Goal: Navigation & Orientation: Find specific page/section

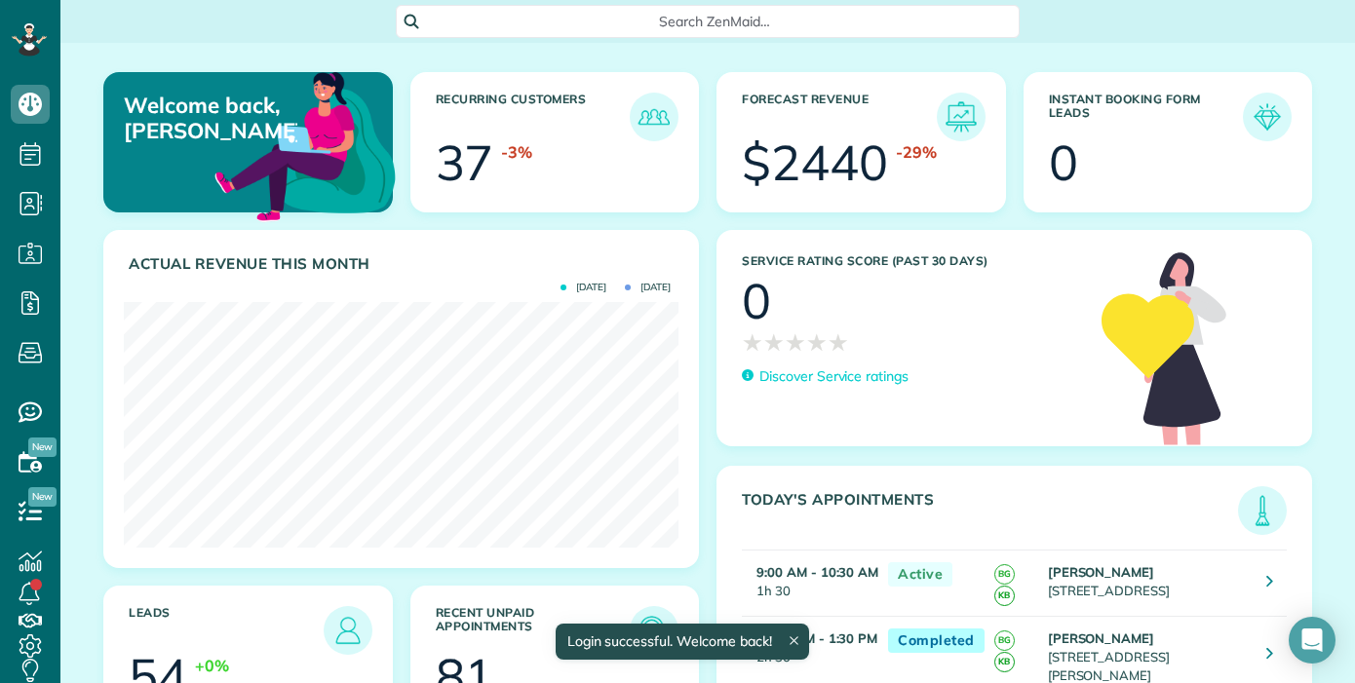
scroll to position [246, 555]
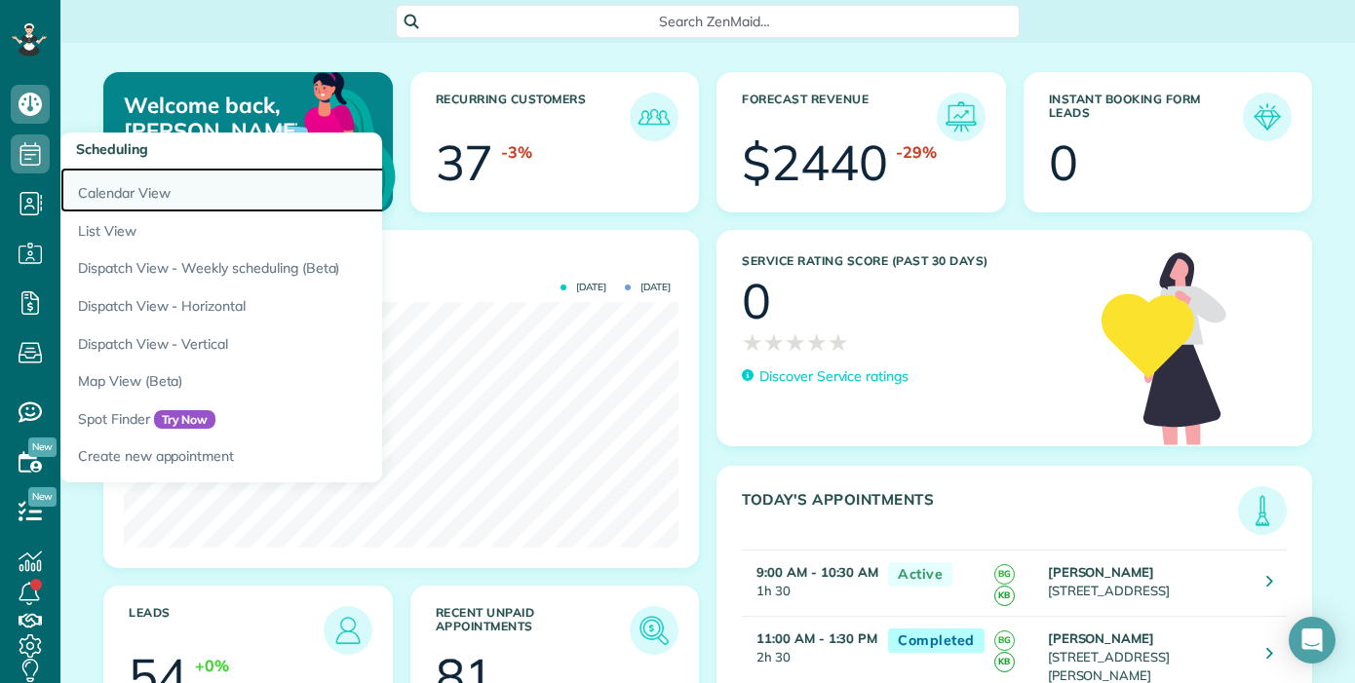
click at [126, 201] on link "Calendar View" at bounding box center [303, 190] width 487 height 45
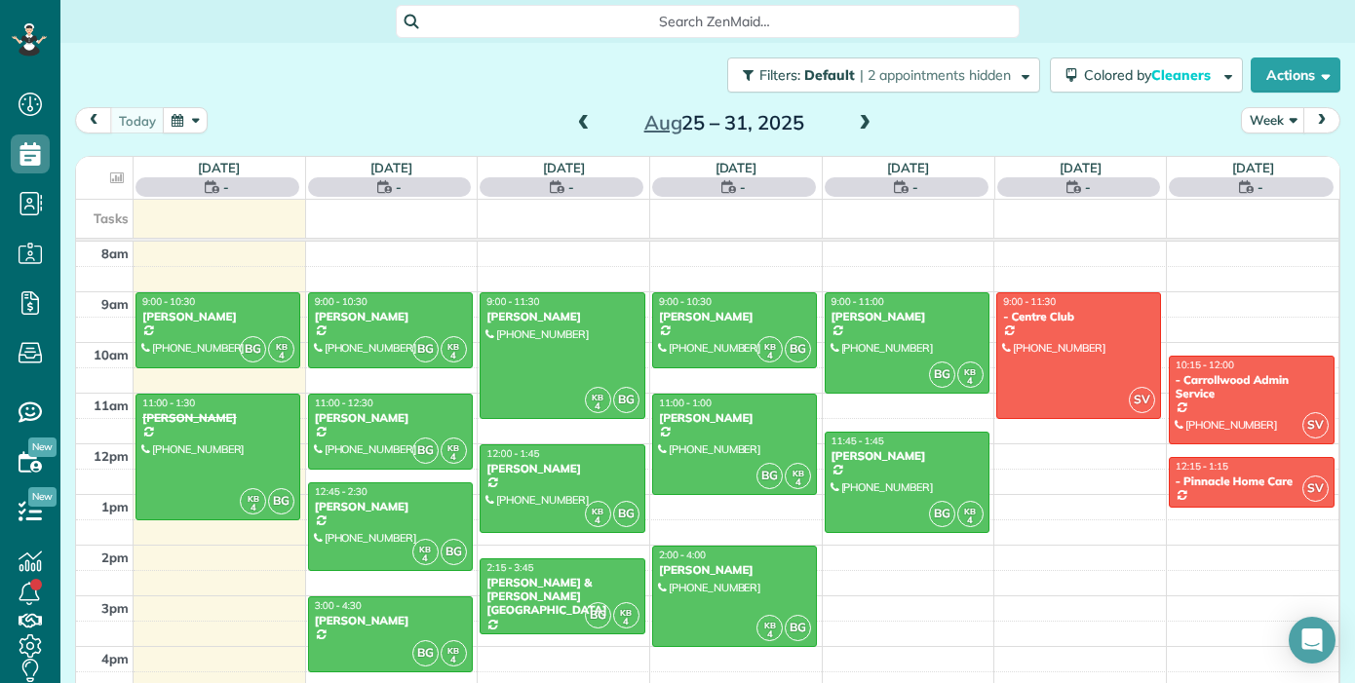
scroll to position [9, 9]
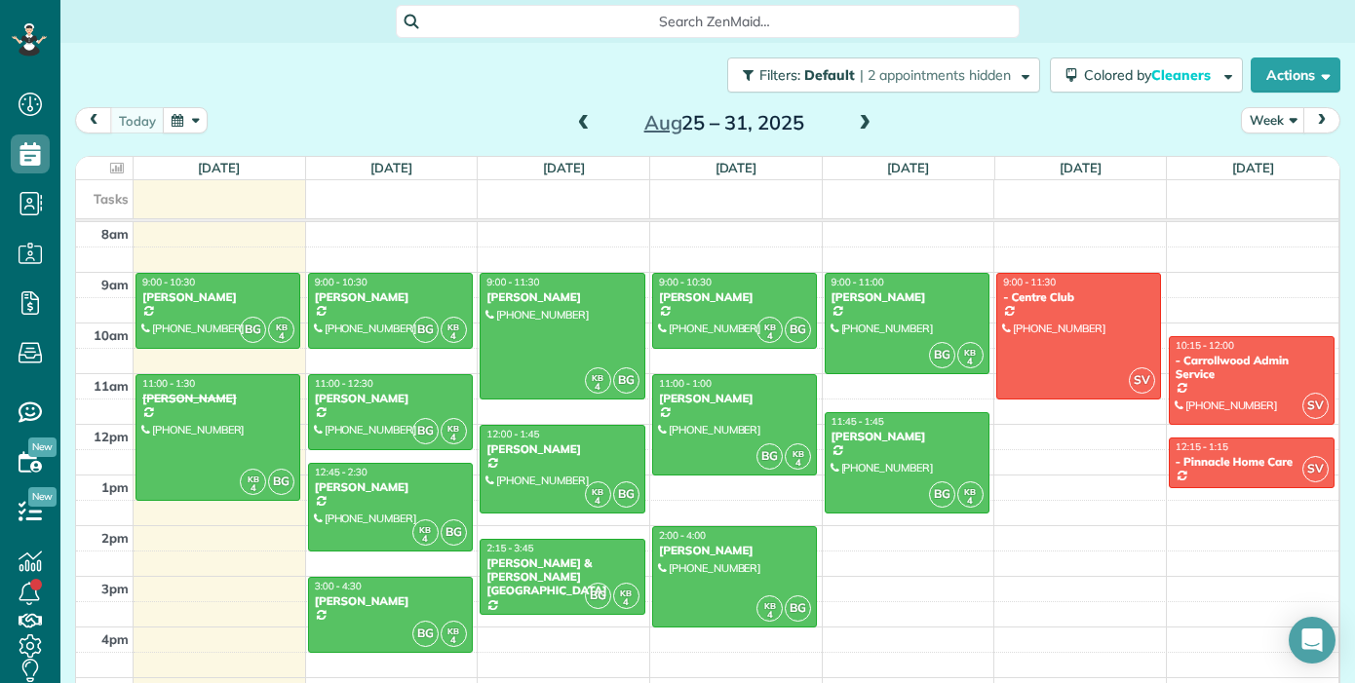
click at [584, 122] on span at bounding box center [583, 124] width 21 height 18
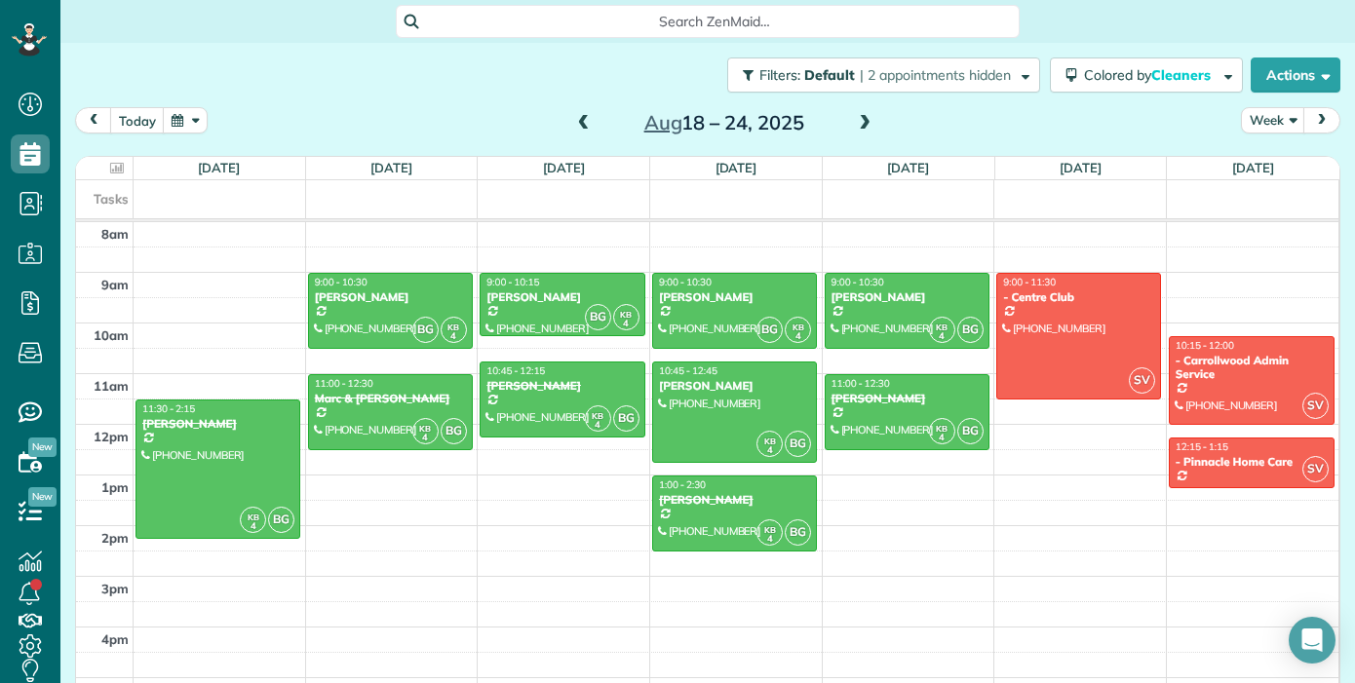
click at [584, 120] on span at bounding box center [583, 124] width 21 height 18
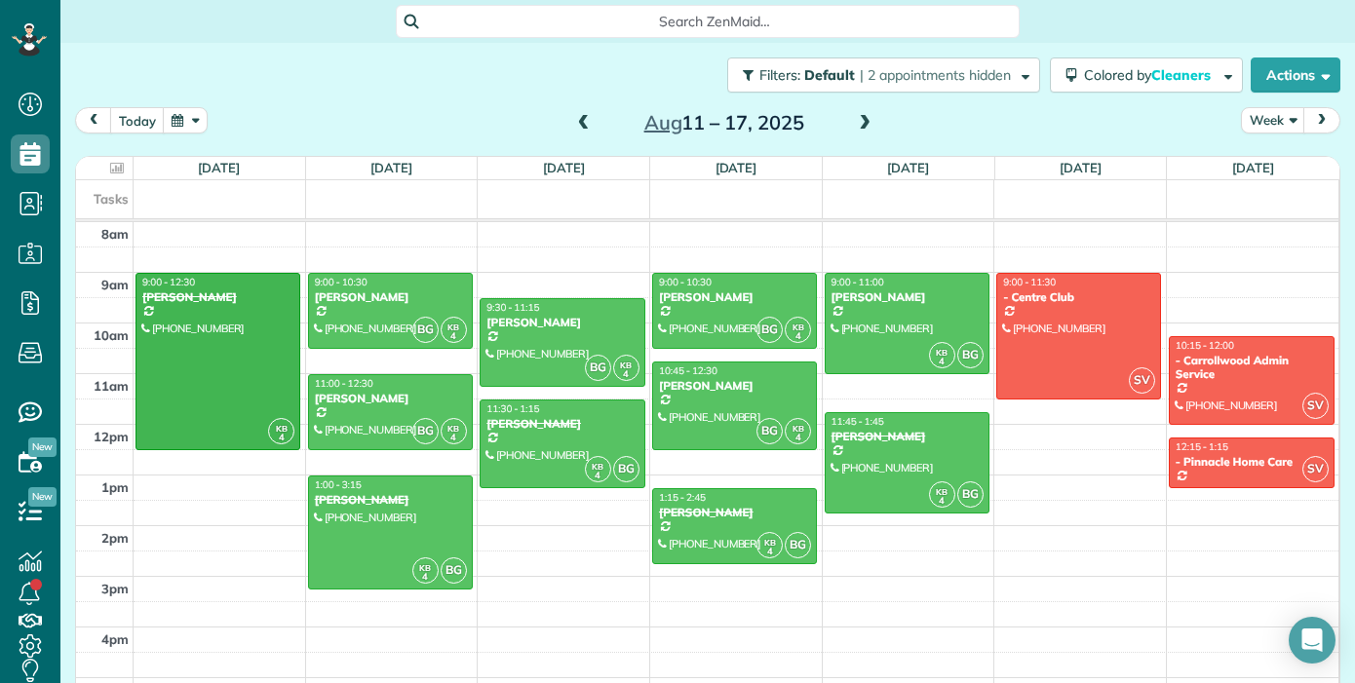
click at [584, 120] on span at bounding box center [583, 124] width 21 height 18
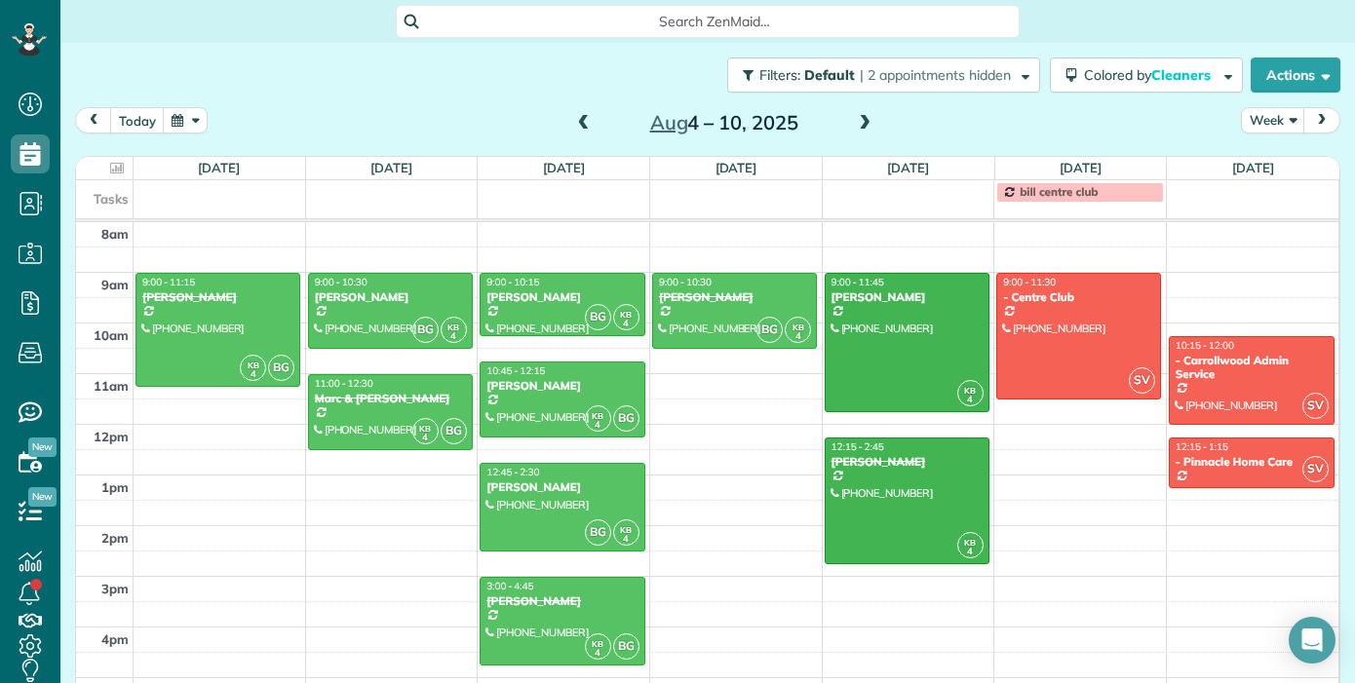
click at [584, 120] on span at bounding box center [583, 124] width 21 height 18
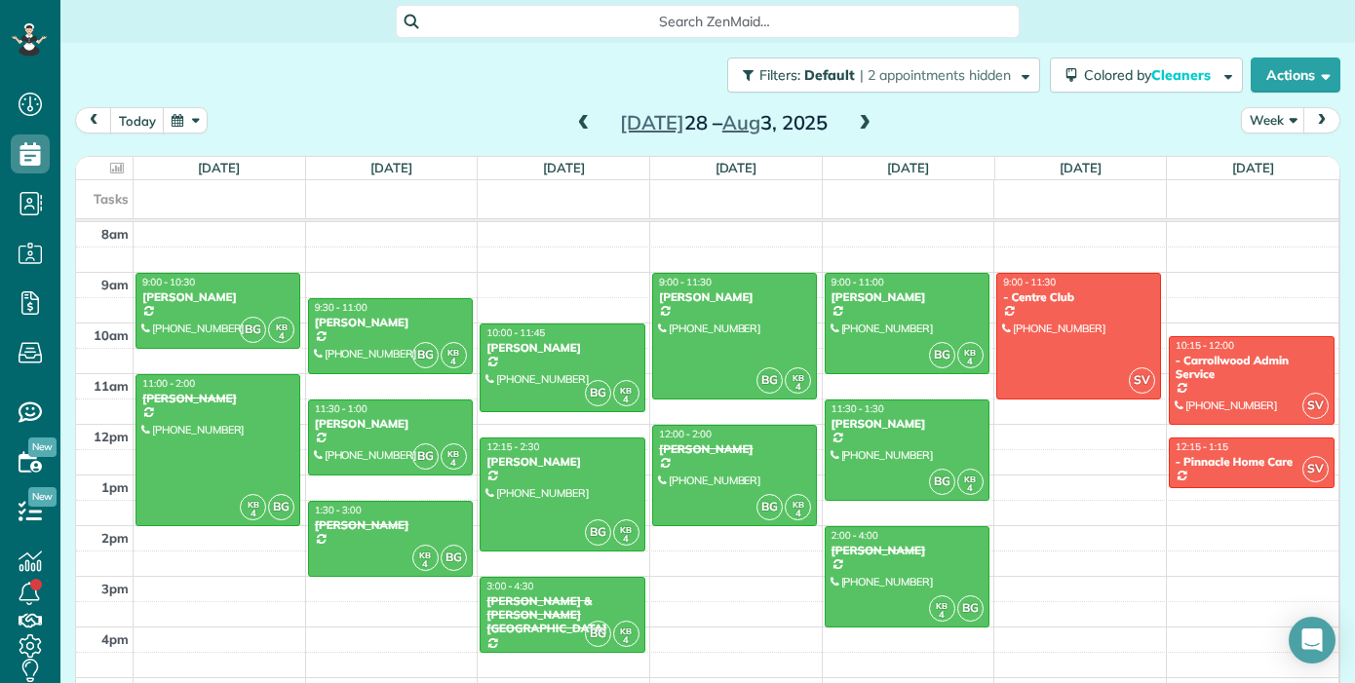
click at [582, 133] on span at bounding box center [583, 123] width 21 height 29
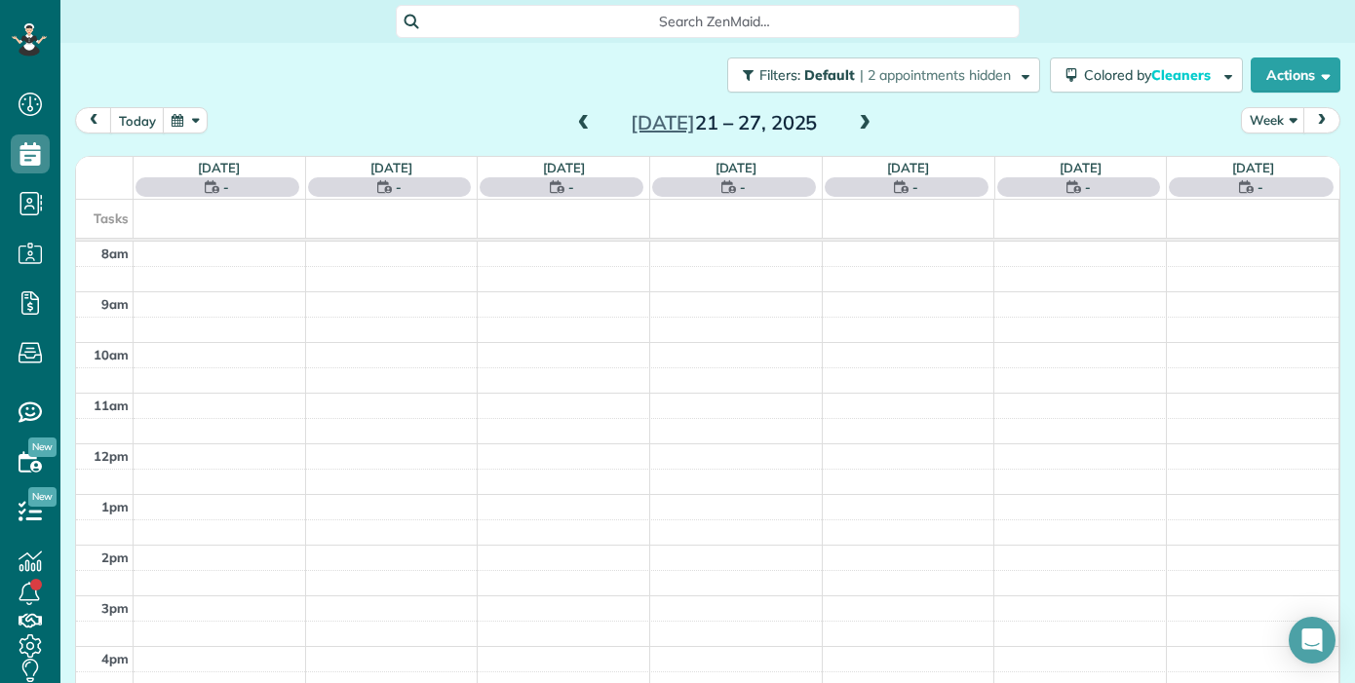
click at [582, 133] on span at bounding box center [583, 123] width 21 height 29
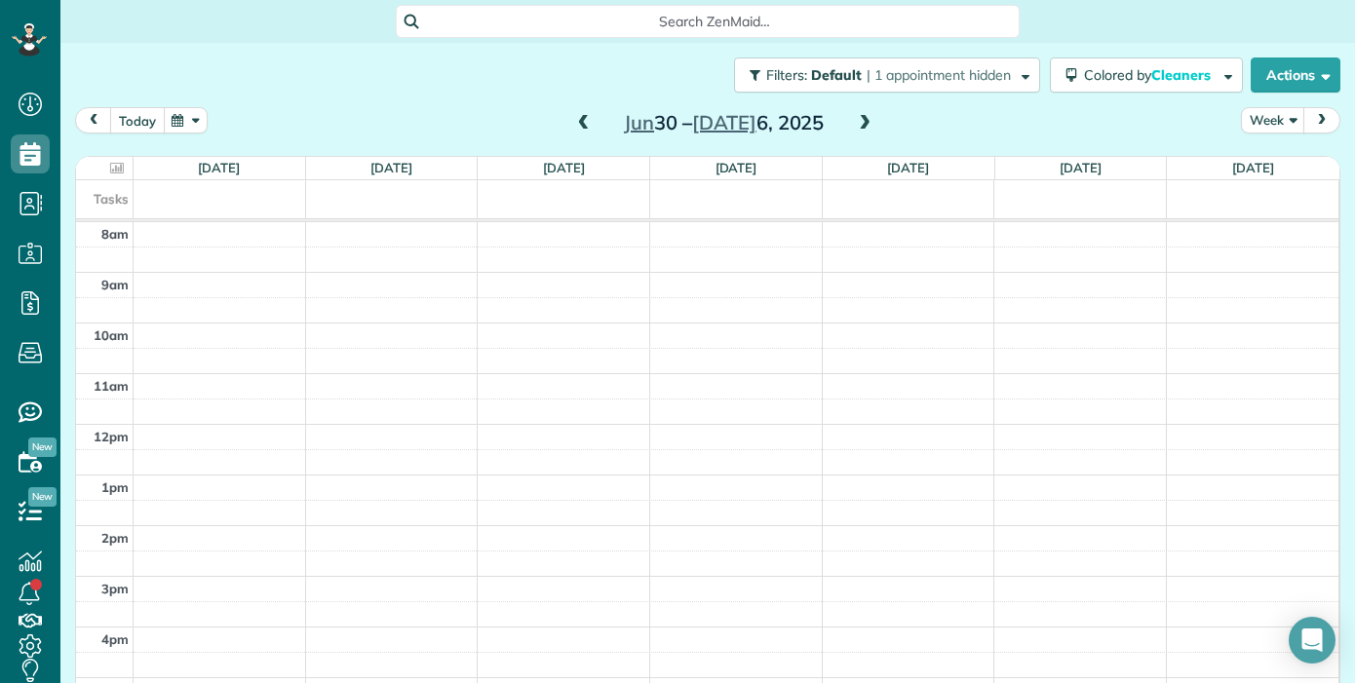
click at [145, 114] on button "today" at bounding box center [137, 120] width 55 height 26
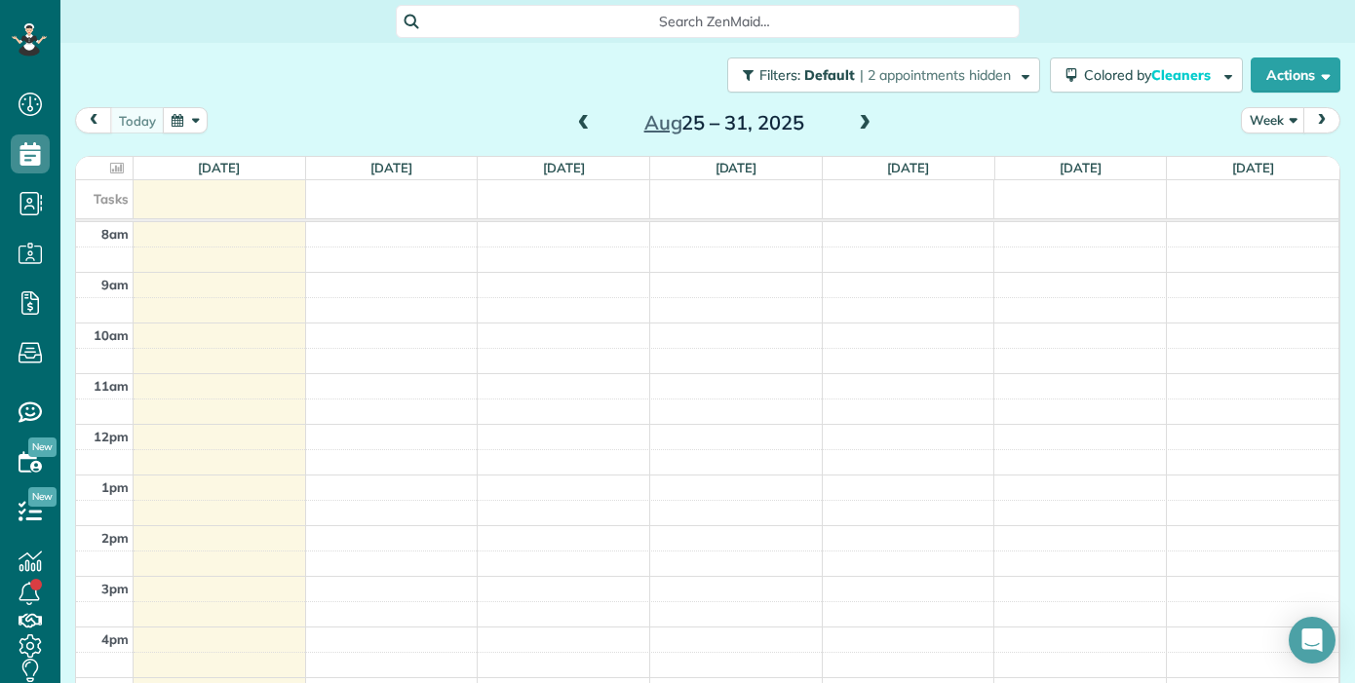
click at [577, 125] on span at bounding box center [583, 124] width 21 height 18
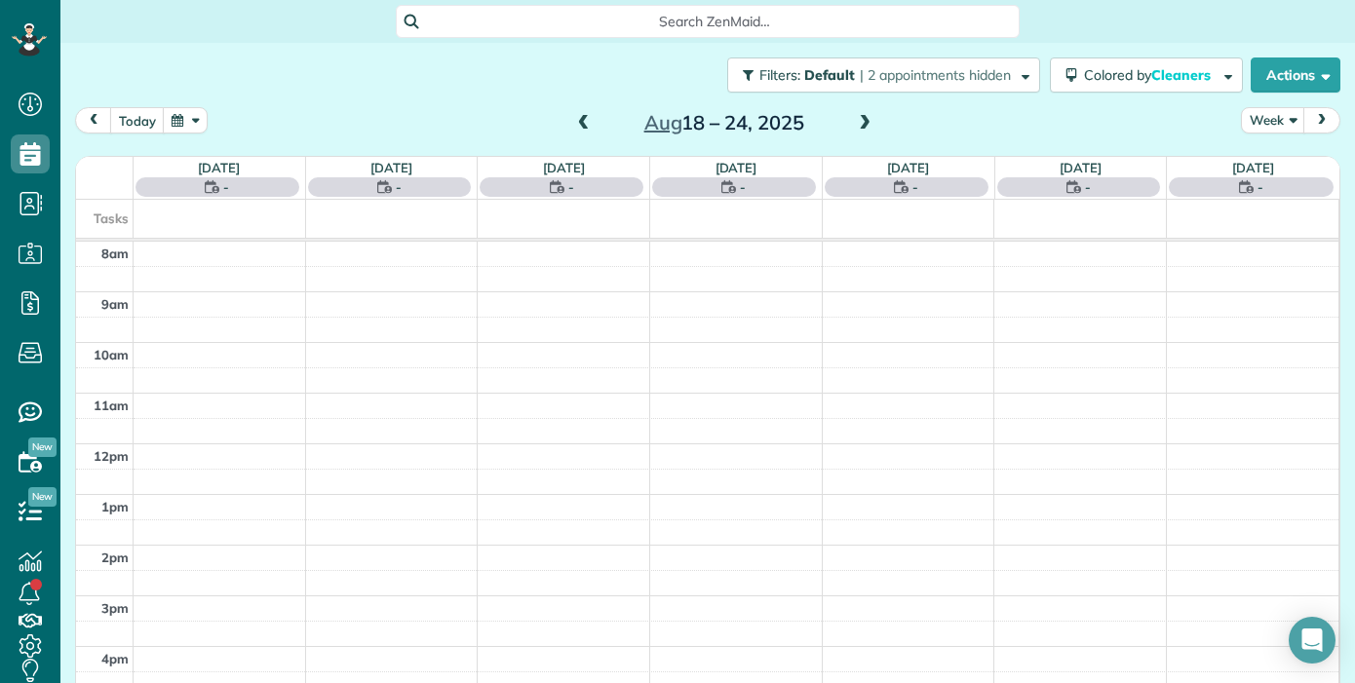
click at [577, 125] on span at bounding box center [583, 124] width 21 height 18
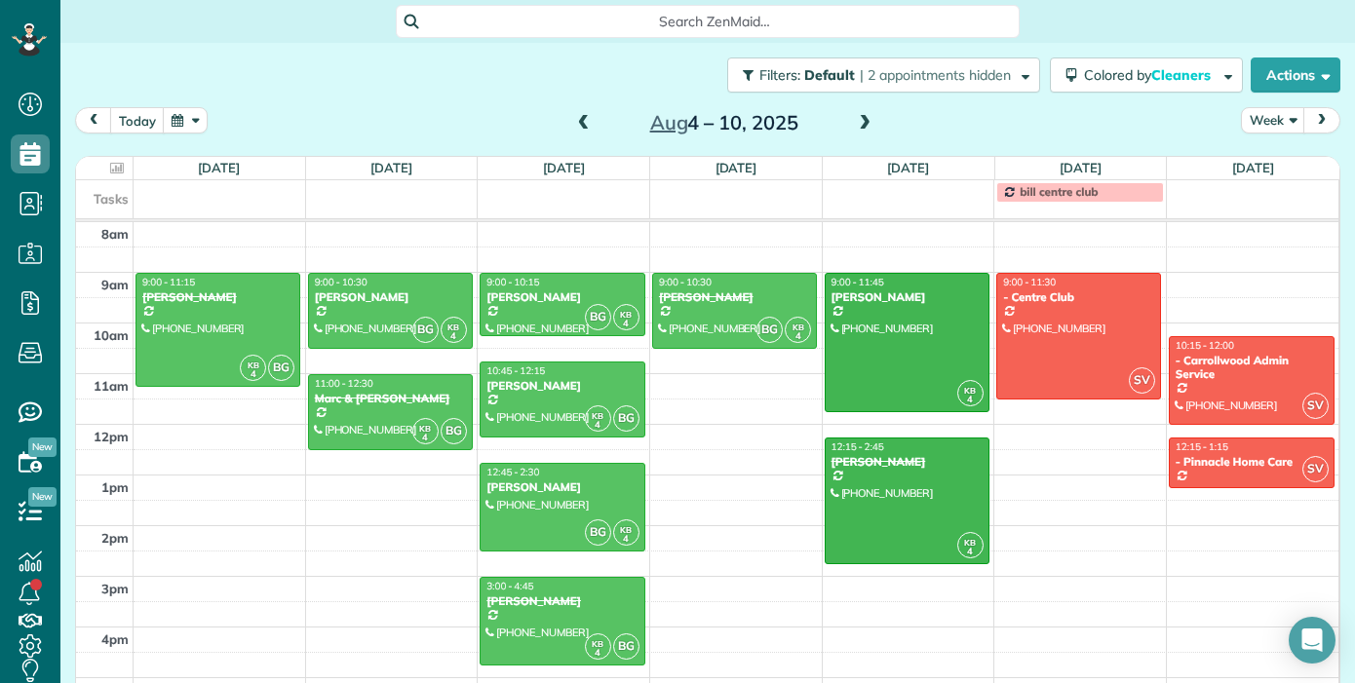
click at [585, 122] on span at bounding box center [583, 124] width 21 height 18
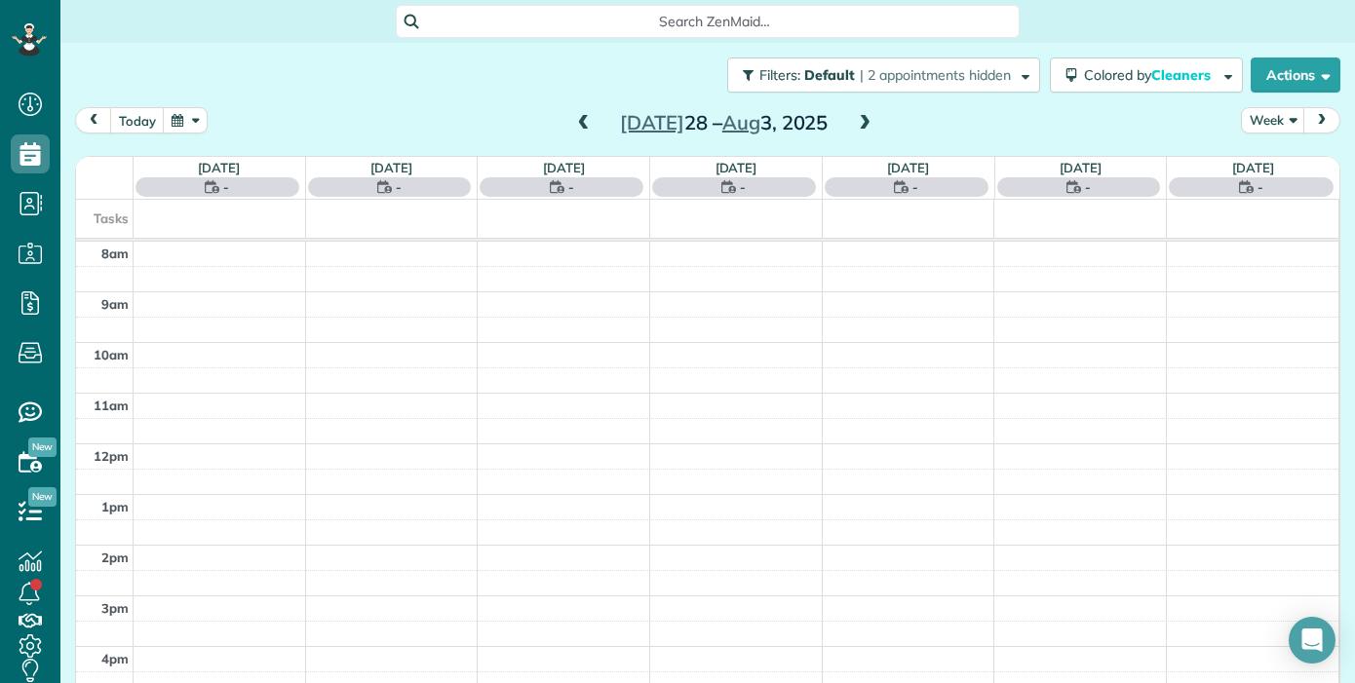
click at [585, 122] on span at bounding box center [583, 124] width 21 height 18
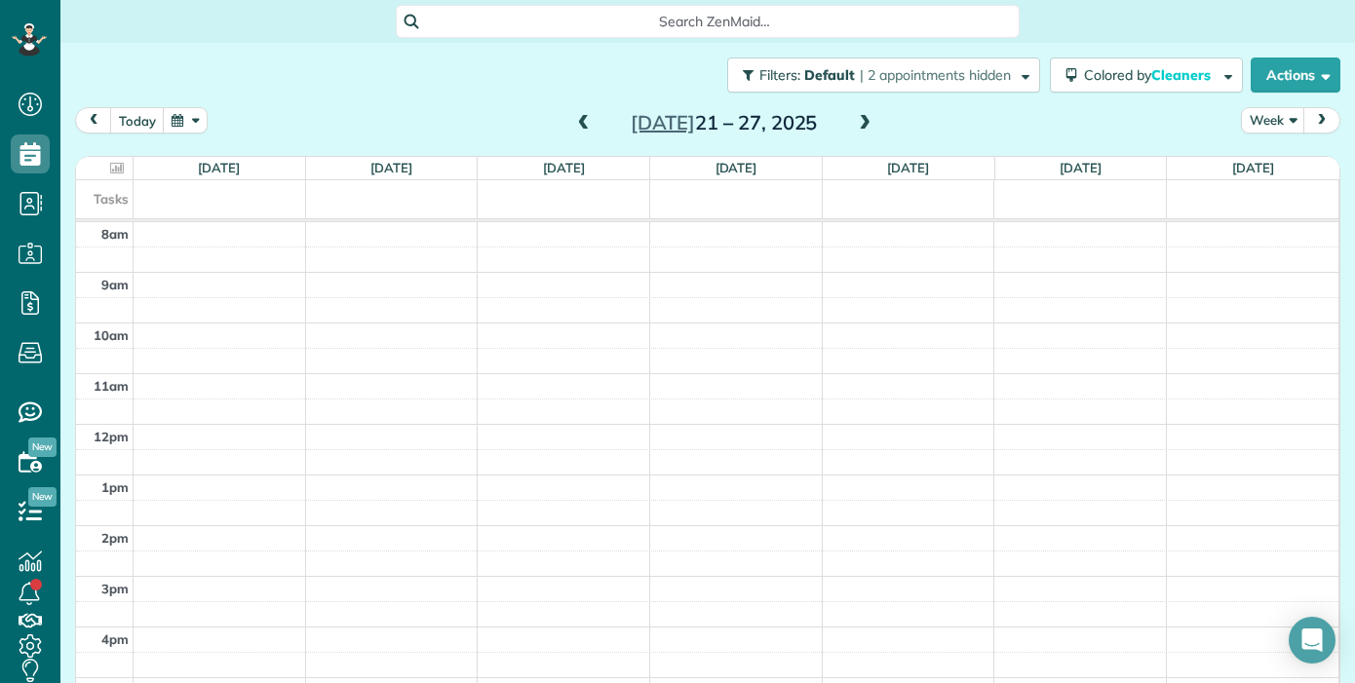
click at [850, 128] on div "[DATE] – [DATE]" at bounding box center [724, 122] width 312 height 31
click at [869, 123] on span at bounding box center [864, 124] width 21 height 18
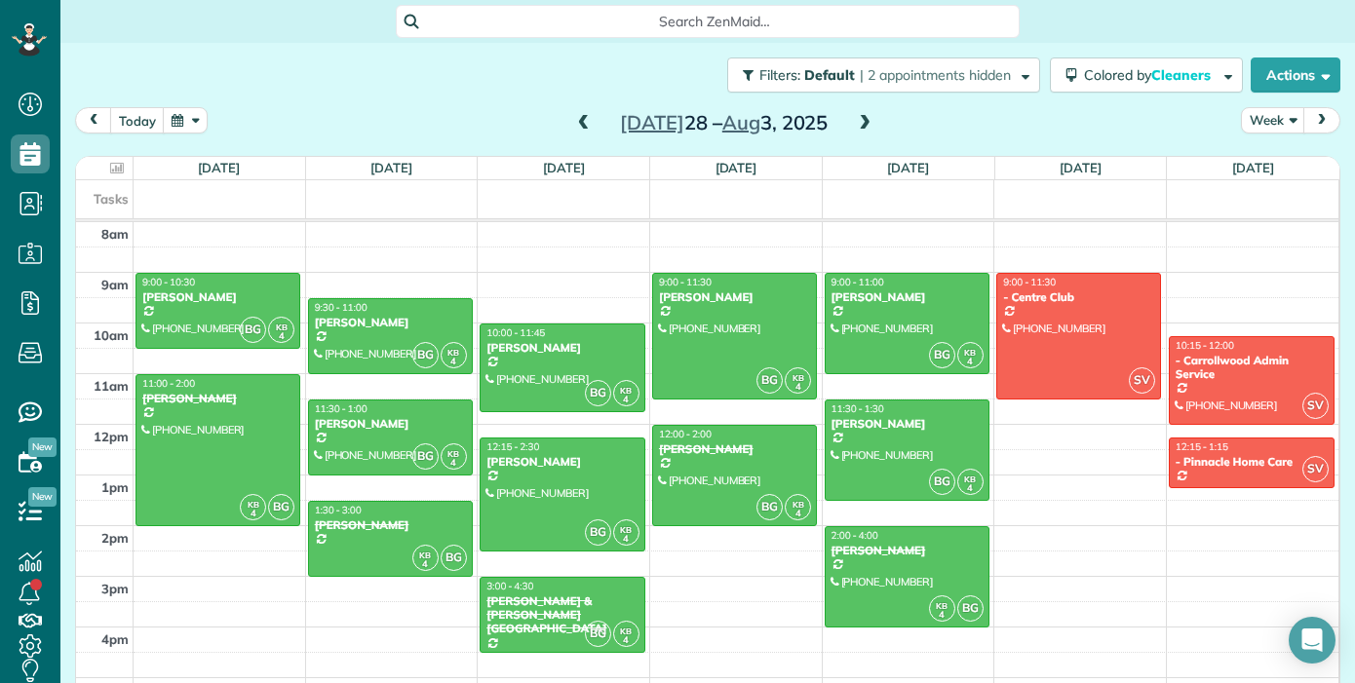
click at [862, 123] on span at bounding box center [864, 124] width 21 height 18
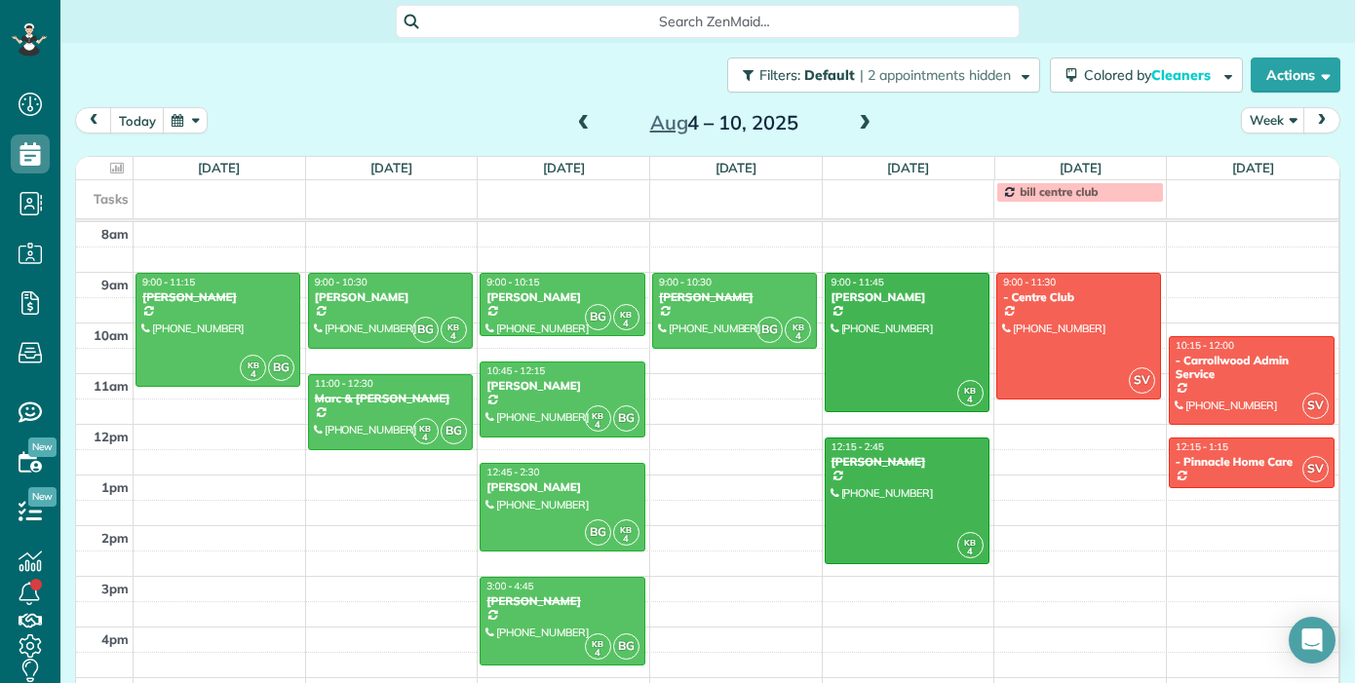
click at [862, 122] on span at bounding box center [864, 124] width 21 height 18
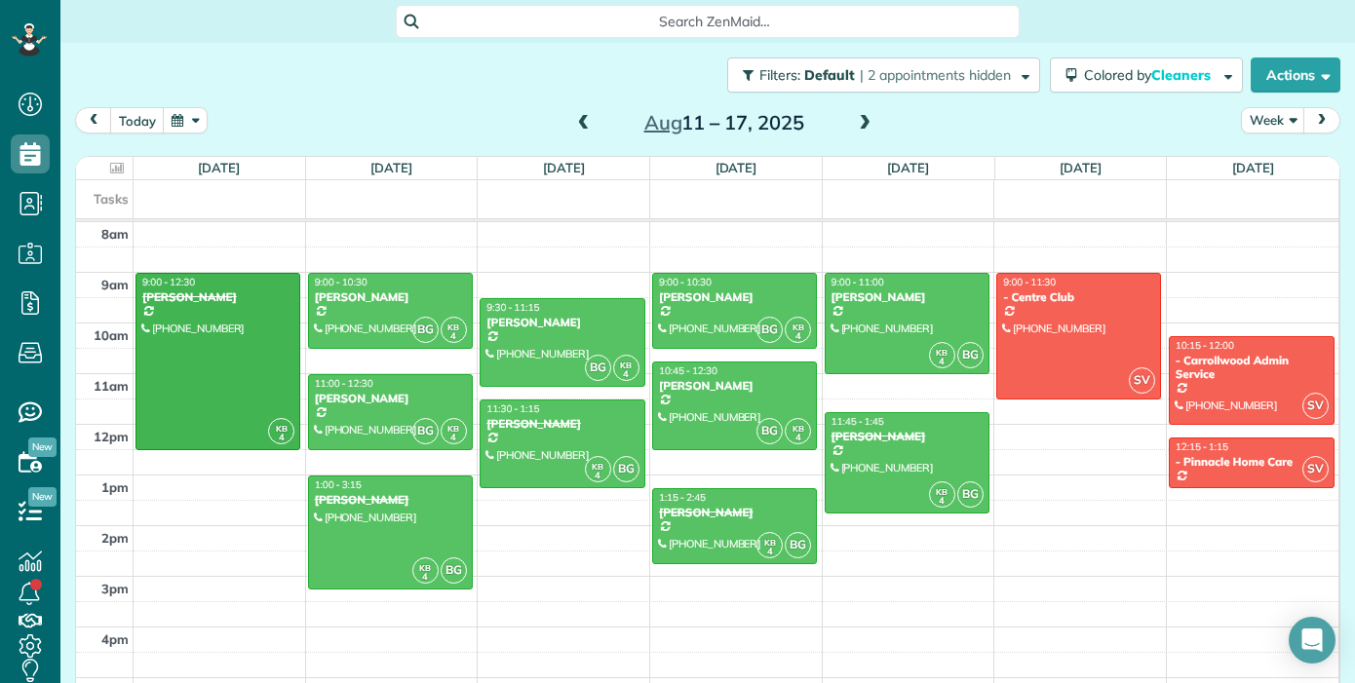
click at [862, 122] on span at bounding box center [864, 124] width 21 height 18
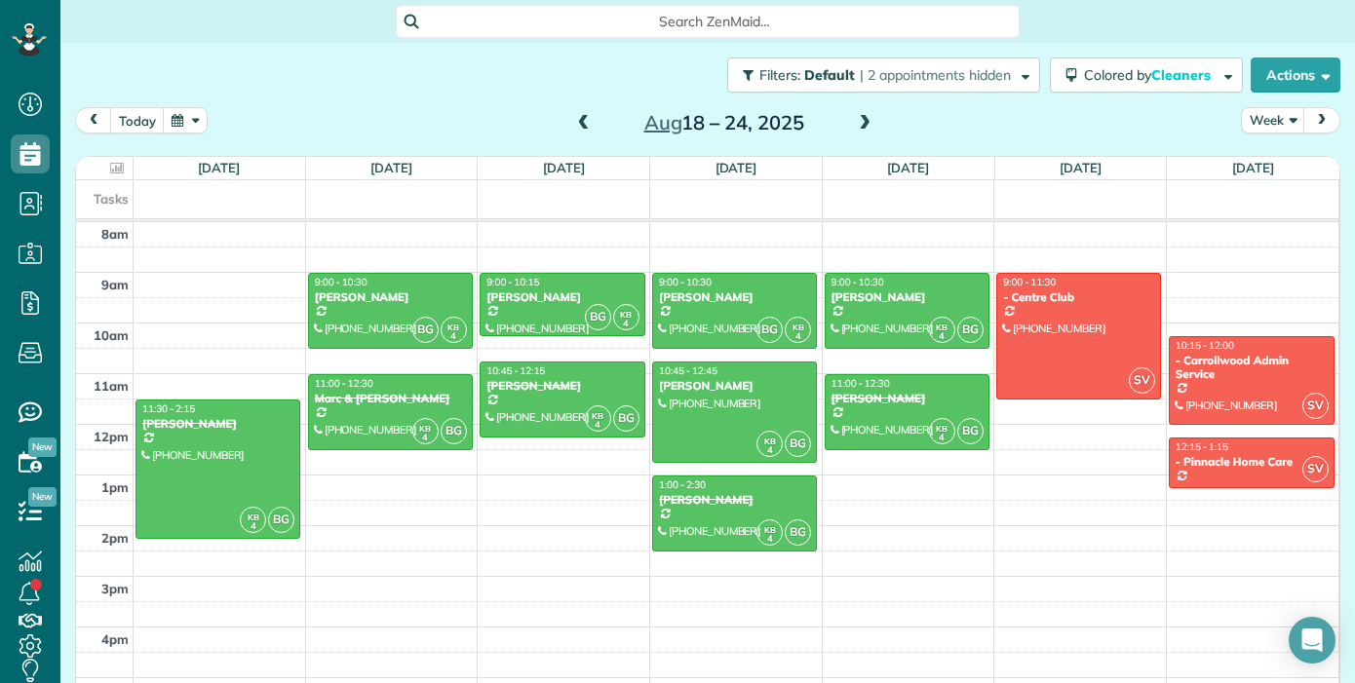
click at [862, 122] on span at bounding box center [864, 124] width 21 height 18
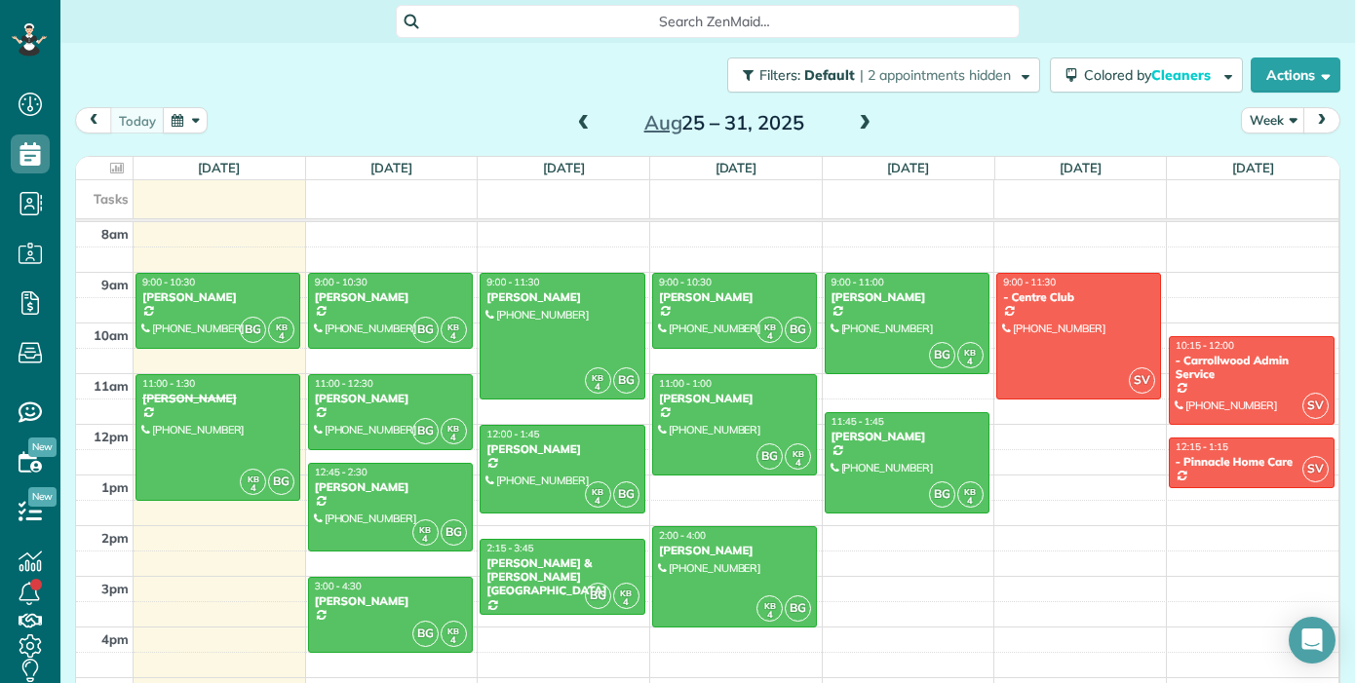
click at [199, 130] on button "button" at bounding box center [185, 120] width 45 height 26
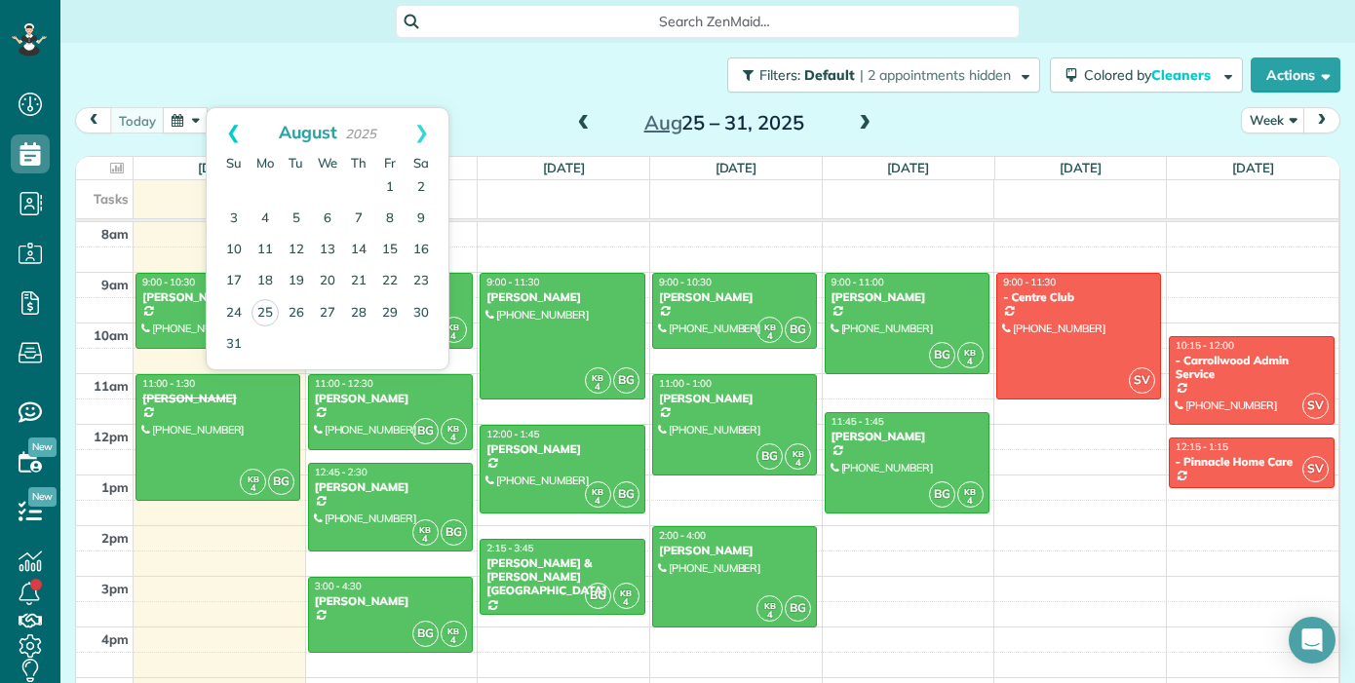
click at [234, 136] on link "Prev" at bounding box center [234, 132] width 54 height 49
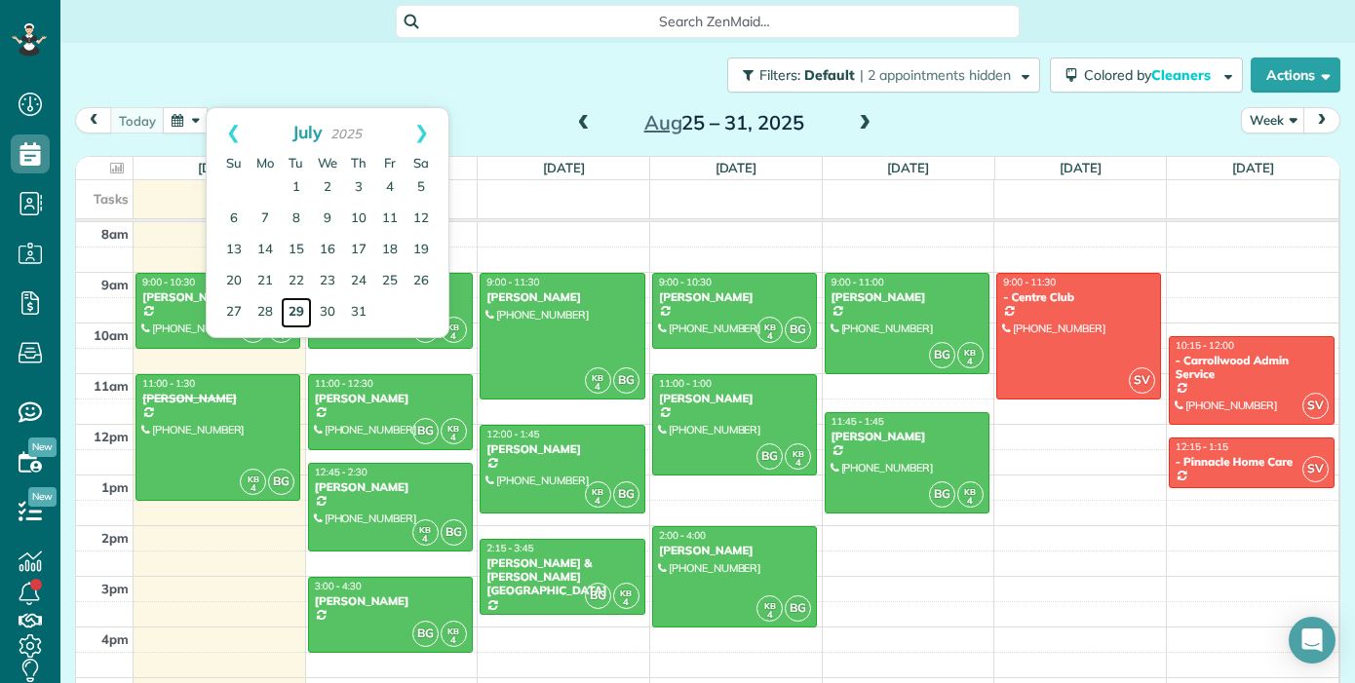
click at [300, 312] on link "29" at bounding box center [296, 312] width 31 height 31
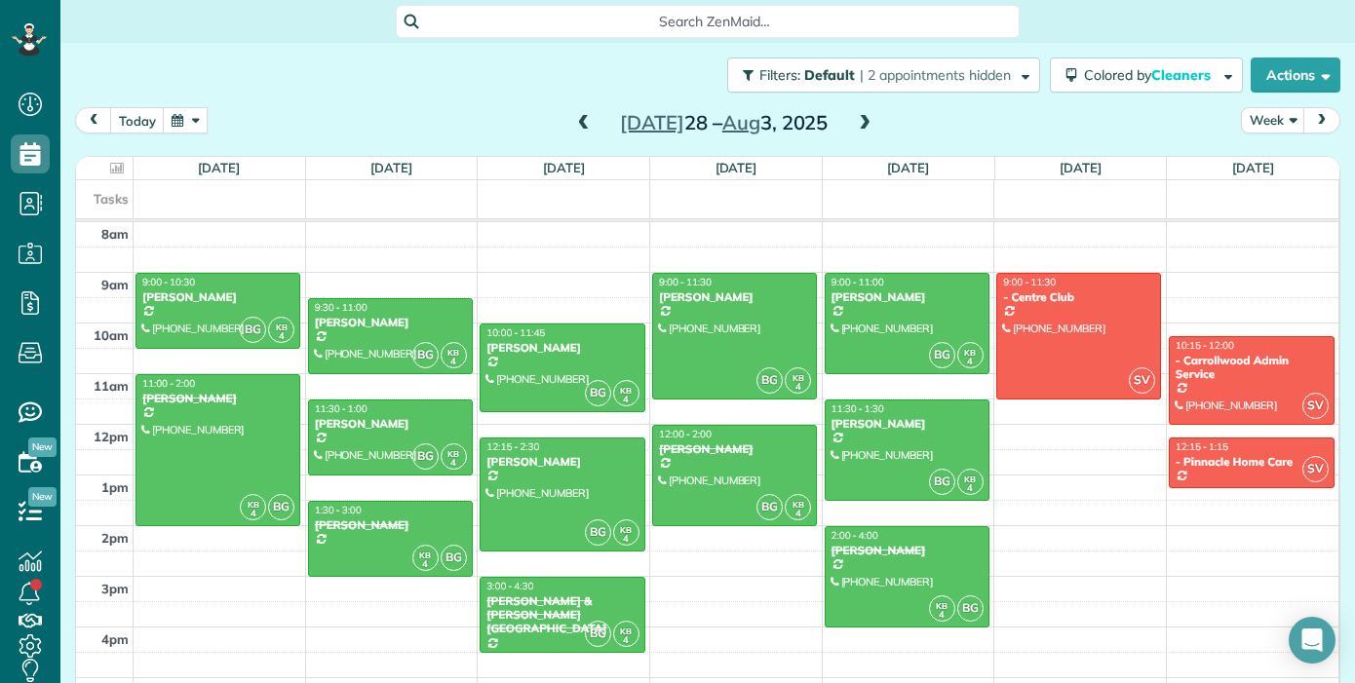
click at [857, 127] on span at bounding box center [864, 124] width 21 height 18
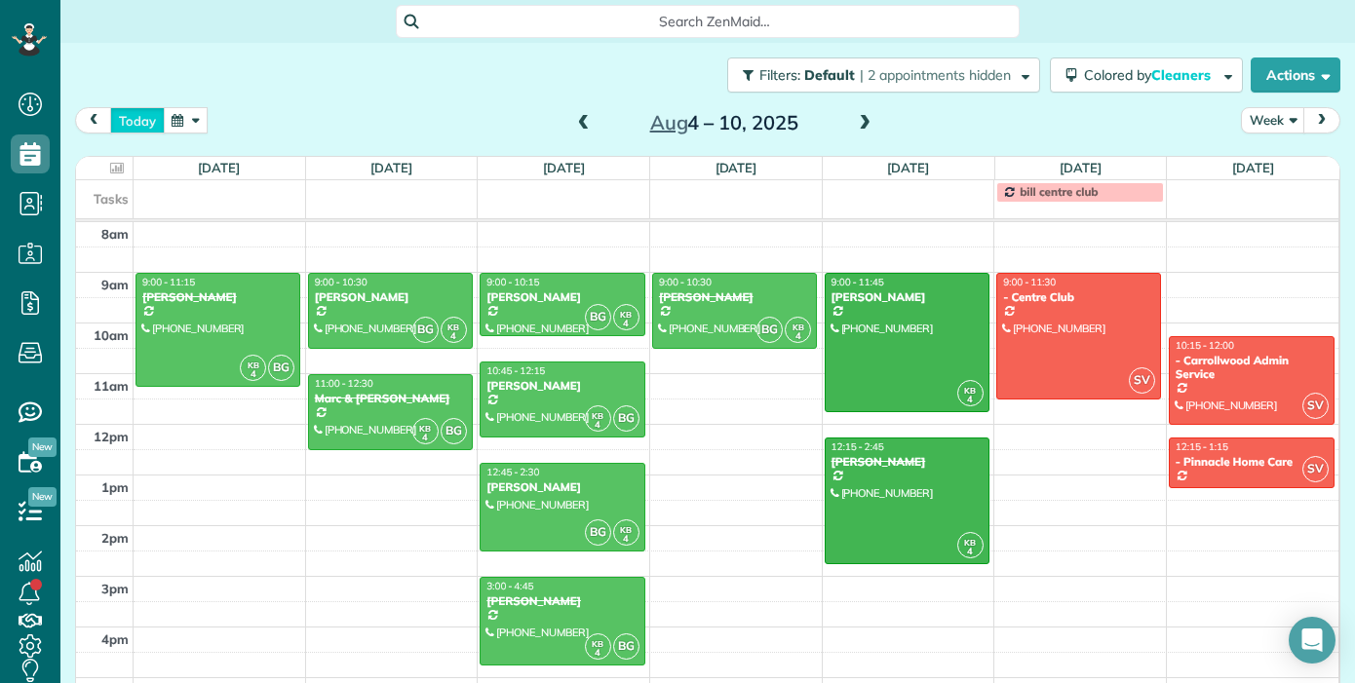
click at [134, 114] on button "today" at bounding box center [137, 120] width 55 height 26
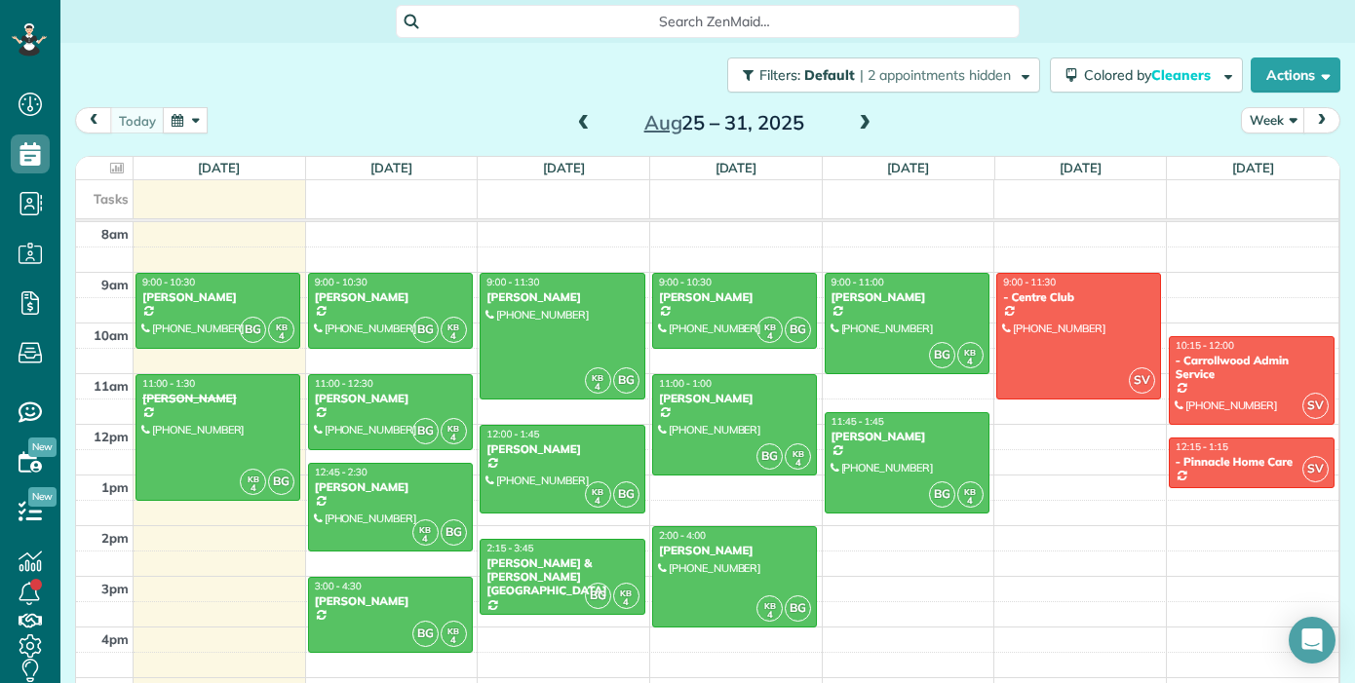
click at [870, 118] on span at bounding box center [864, 124] width 21 height 18
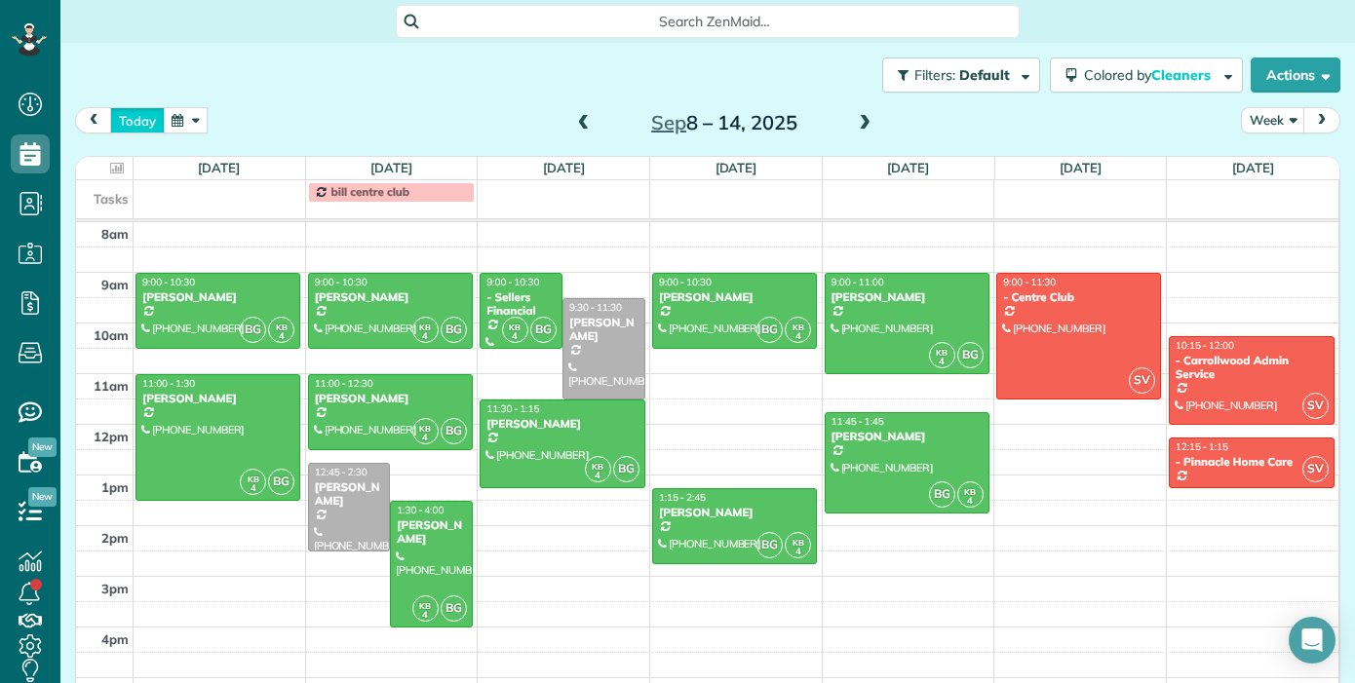
click at [128, 123] on button "today" at bounding box center [137, 120] width 55 height 26
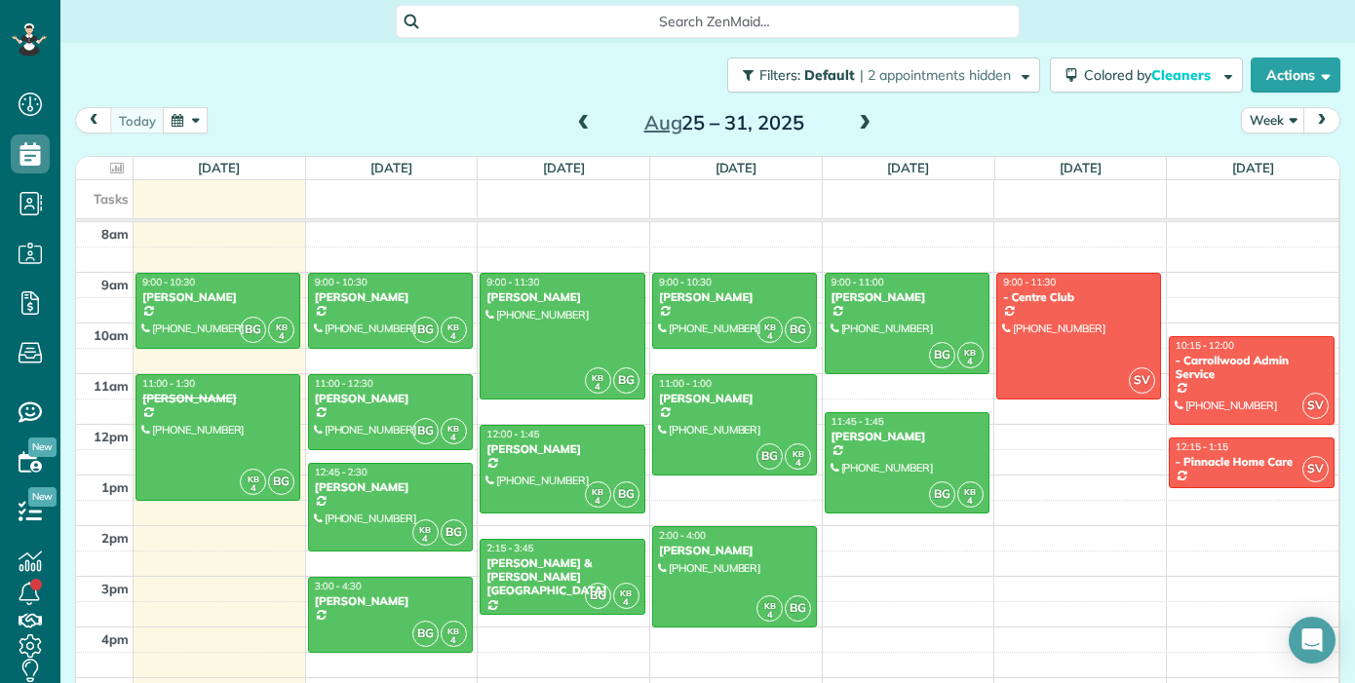
click at [581, 123] on span at bounding box center [583, 124] width 21 height 18
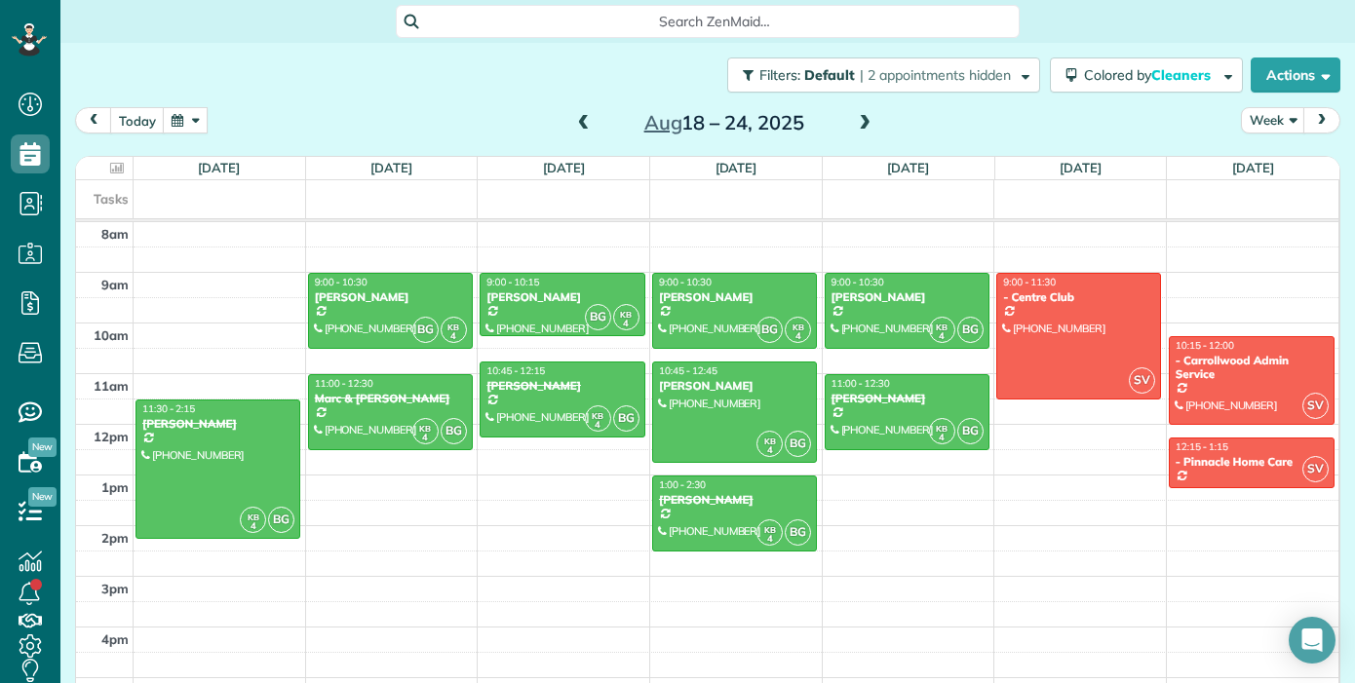
click at [582, 124] on span at bounding box center [583, 124] width 21 height 18
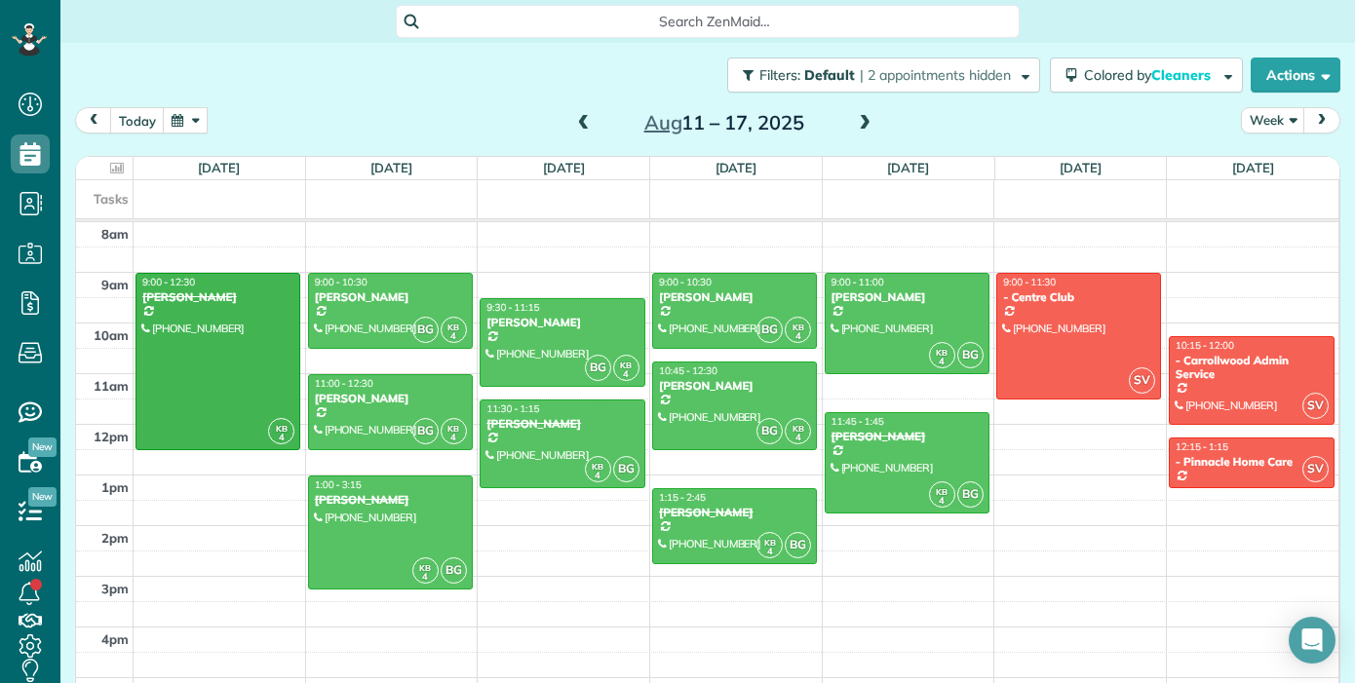
click at [861, 131] on span at bounding box center [864, 124] width 21 height 18
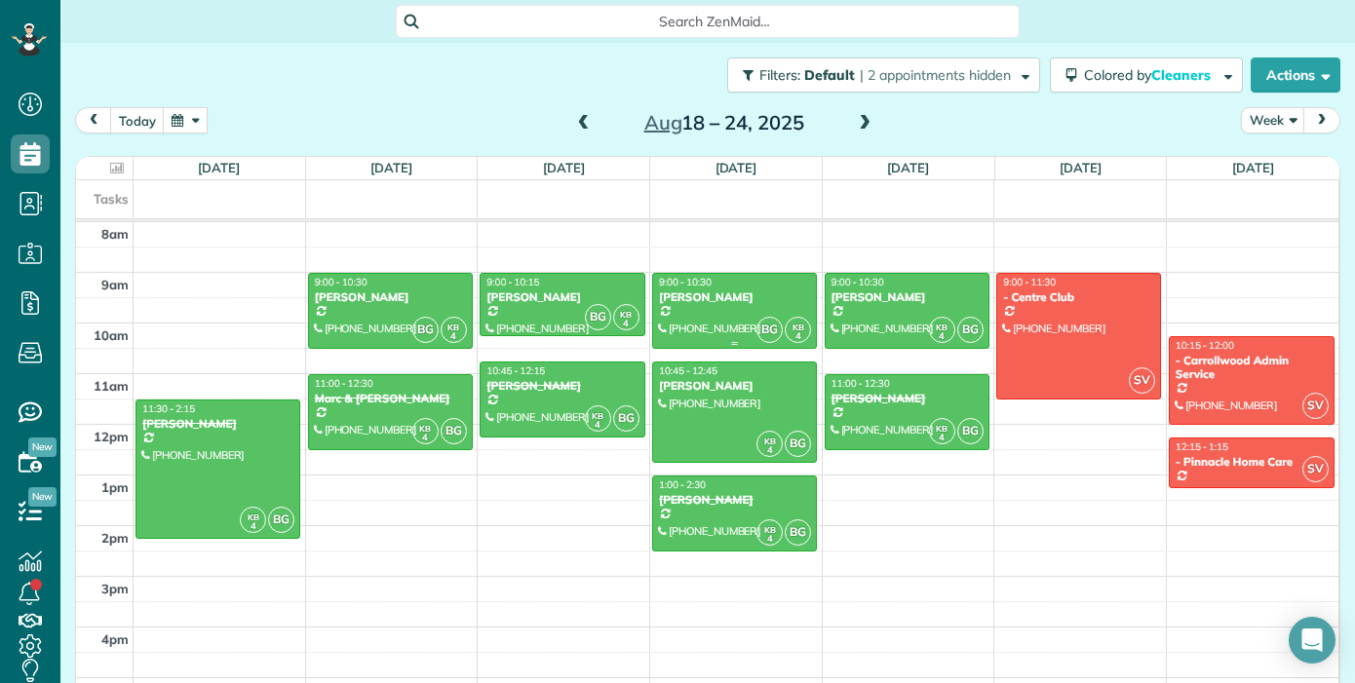
click at [735, 299] on div "[PERSON_NAME]" at bounding box center [734, 298] width 153 height 14
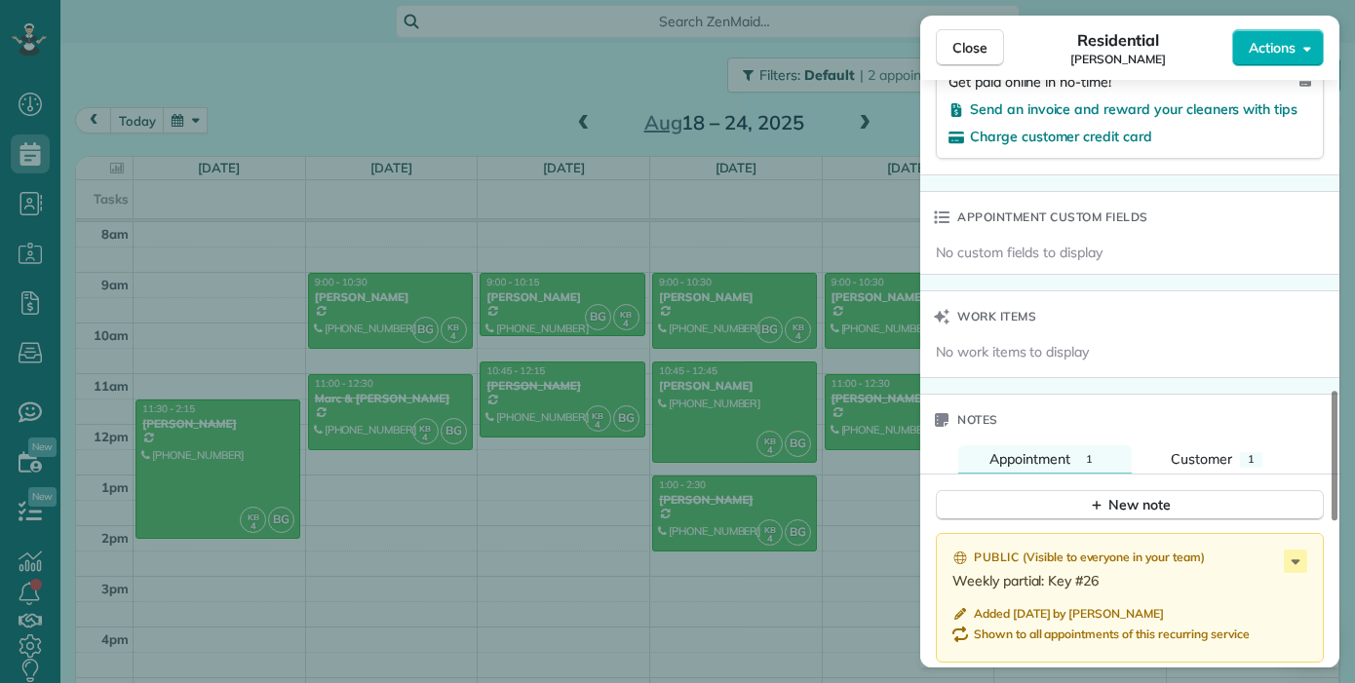
scroll to position [1498, 0]
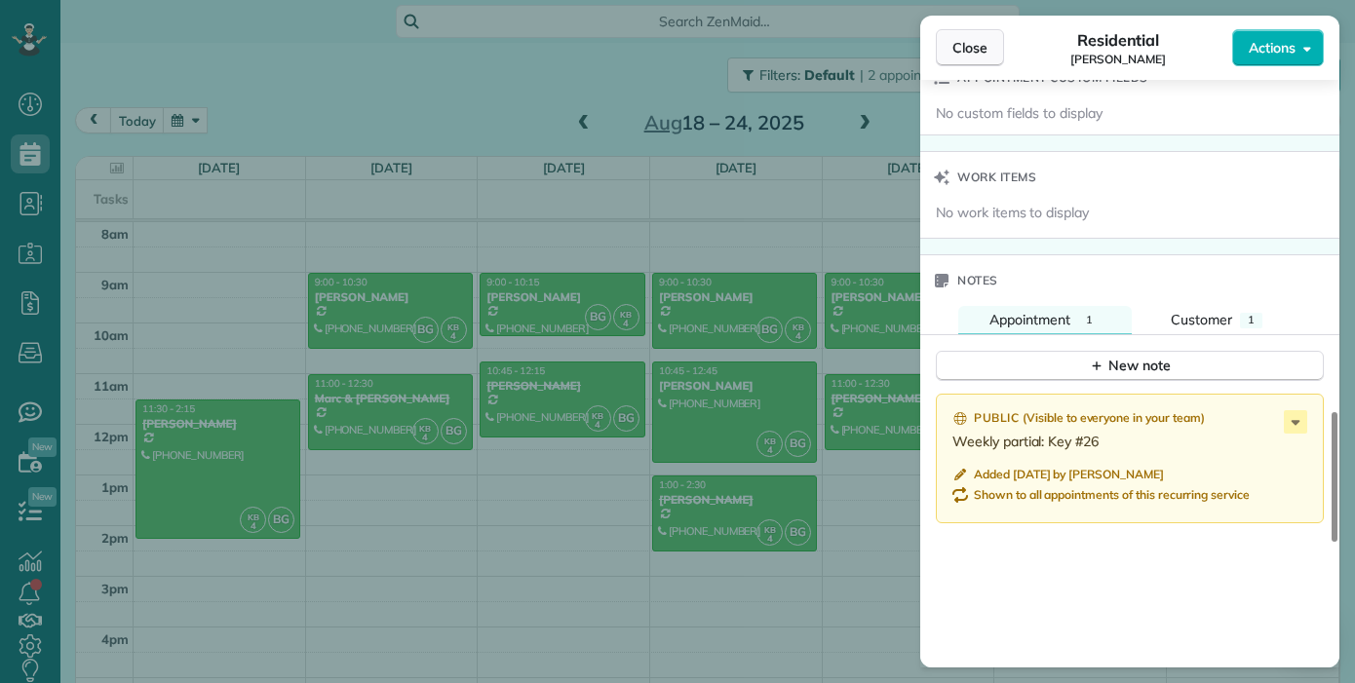
click at [967, 39] on span "Close" at bounding box center [969, 47] width 35 height 19
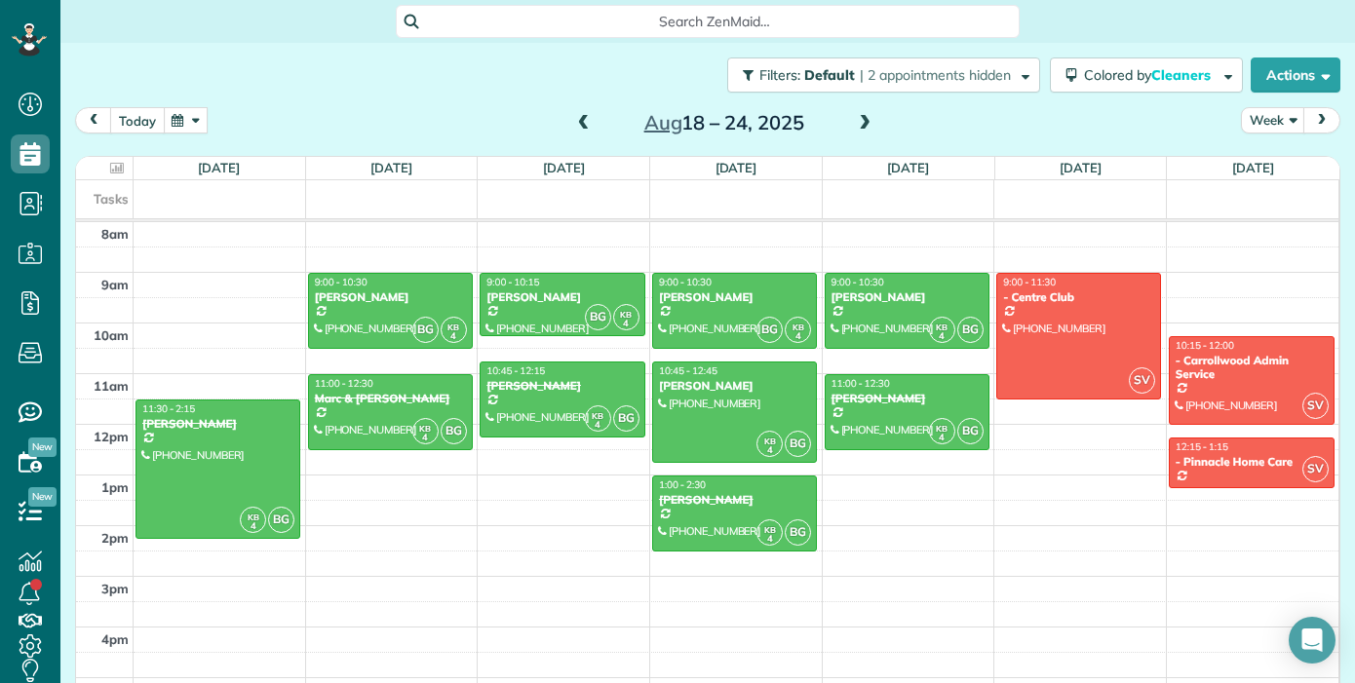
click at [130, 120] on button "today" at bounding box center [137, 120] width 55 height 26
